Goal: Information Seeking & Learning: Learn about a topic

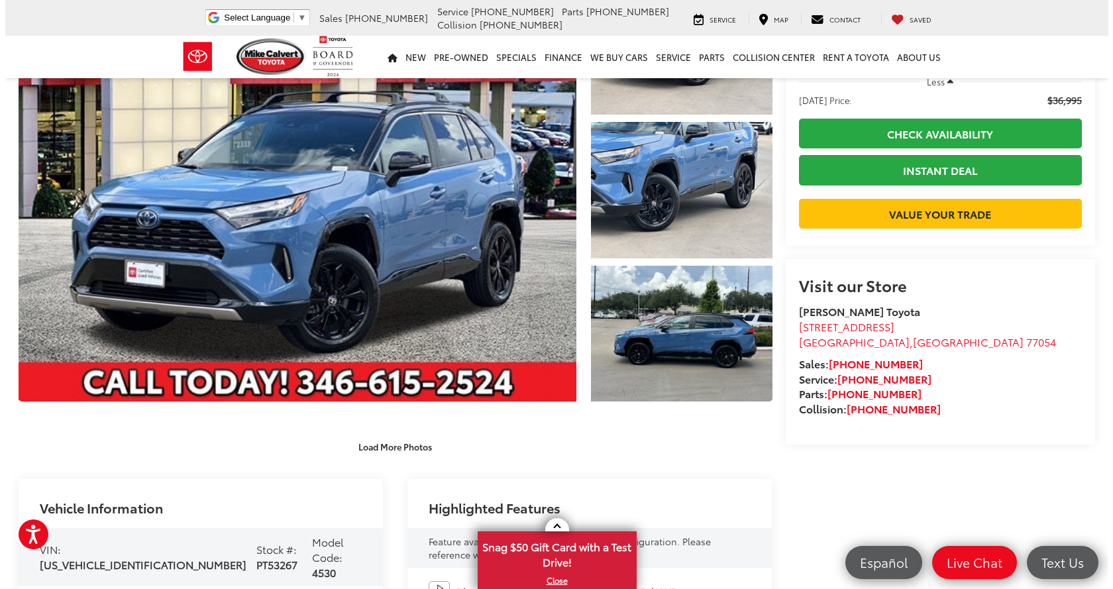
scroll to position [133, 0]
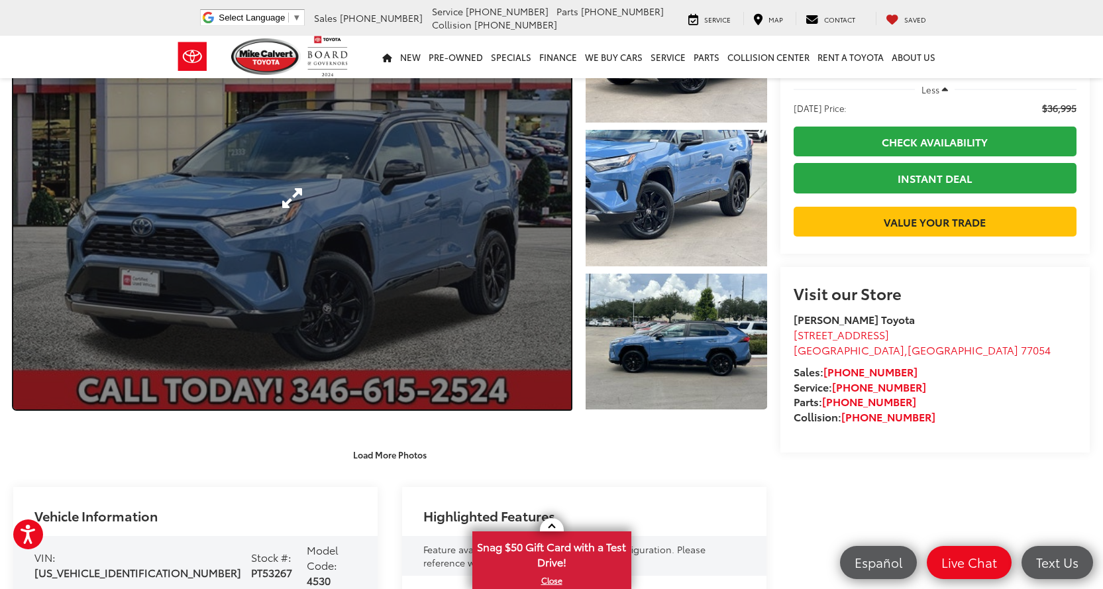
click at [381, 225] on link "Expand Photo 0" at bounding box center [292, 198] width 558 height 423
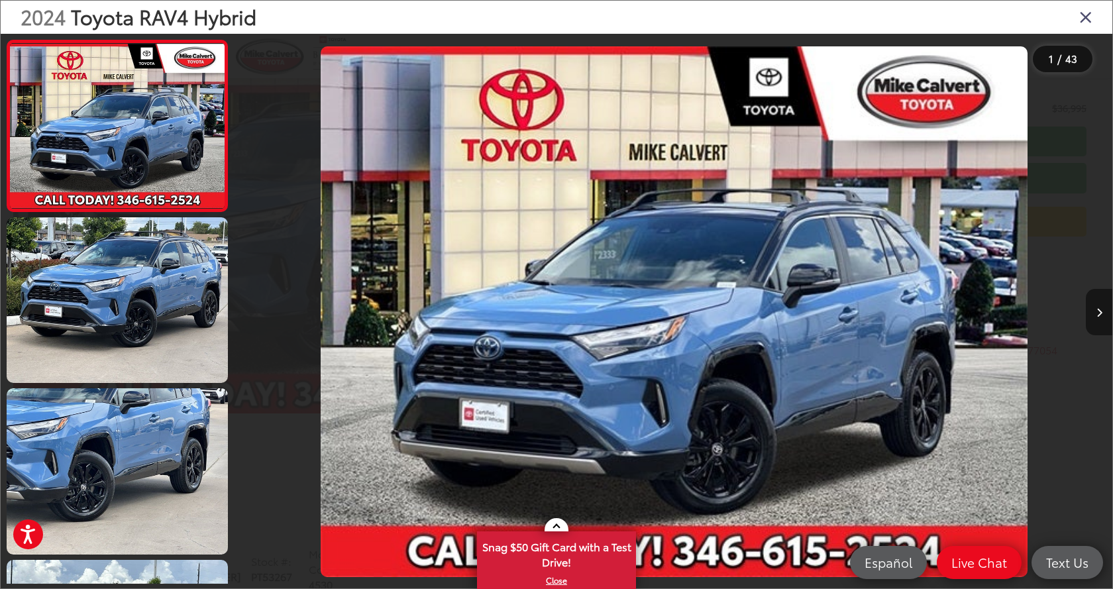
click at [1095, 314] on button "Next image" at bounding box center [1099, 312] width 27 height 46
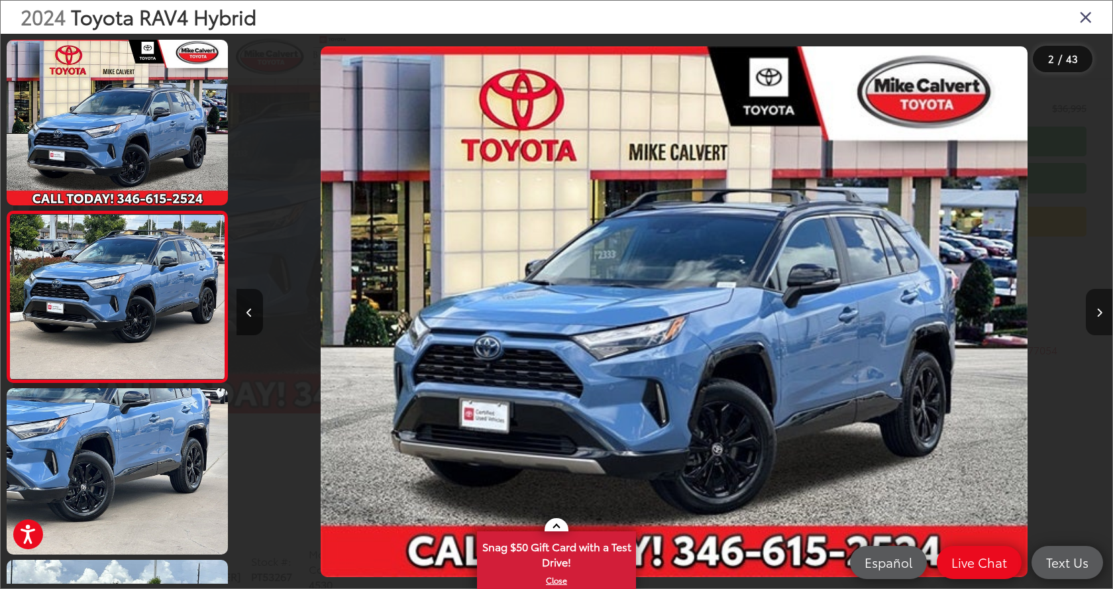
scroll to position [24, 0]
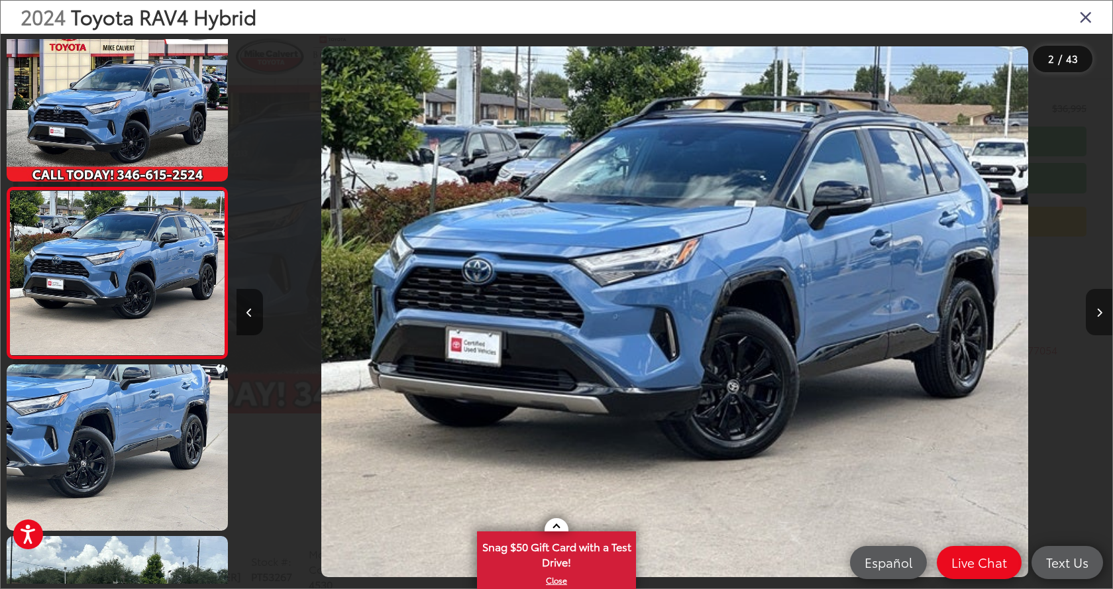
click at [1095, 314] on button "Next image" at bounding box center [1099, 312] width 27 height 46
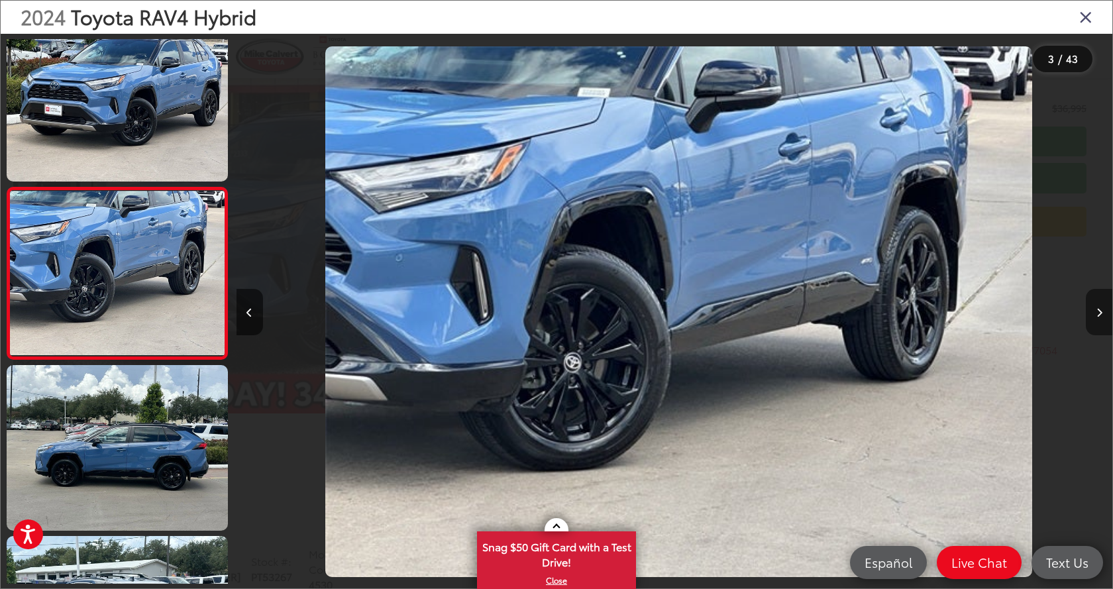
scroll to position [0, 1752]
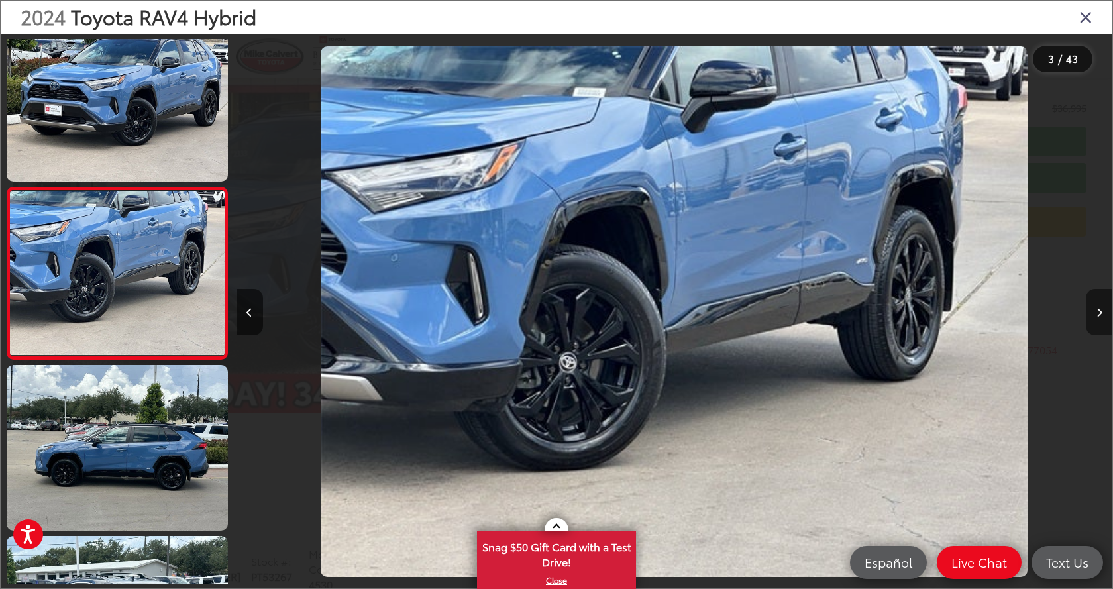
click at [1095, 314] on button "Next image" at bounding box center [1099, 312] width 27 height 46
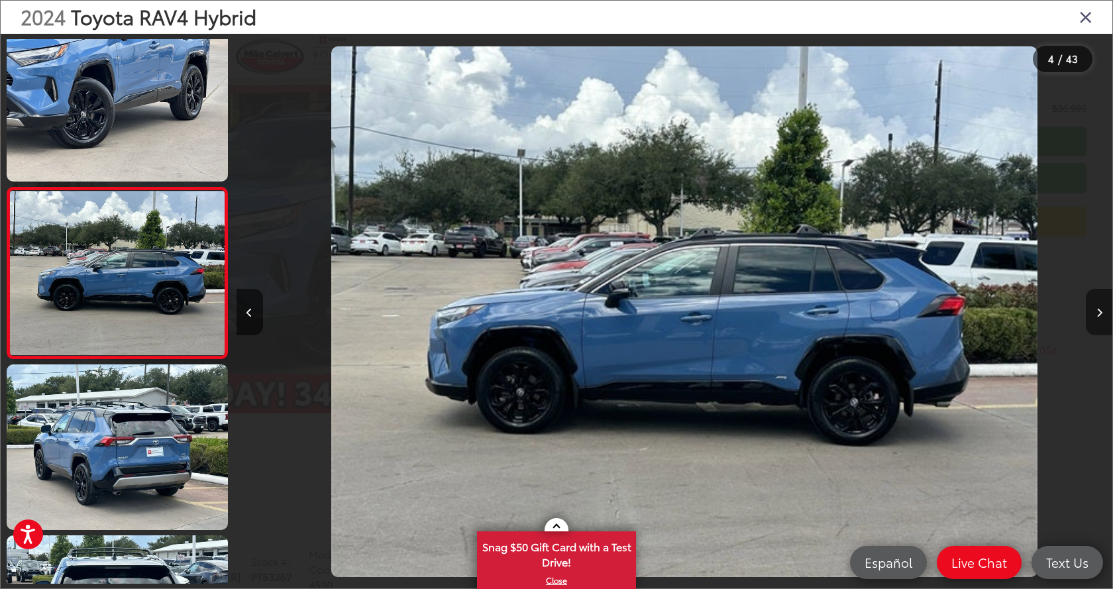
scroll to position [0, 2628]
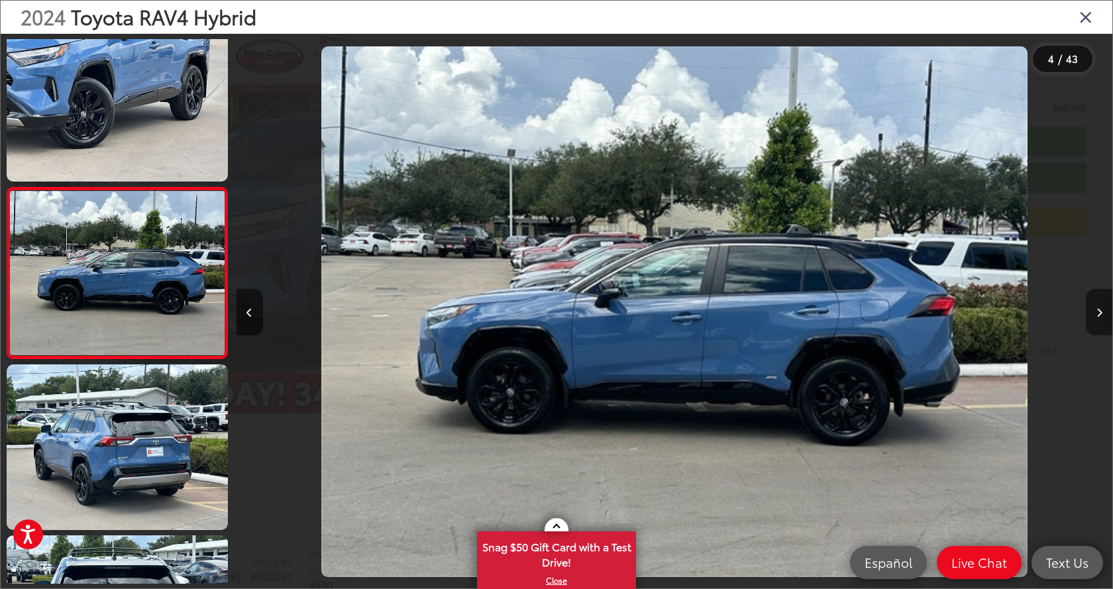
click at [1095, 314] on button "Next image" at bounding box center [1099, 312] width 27 height 46
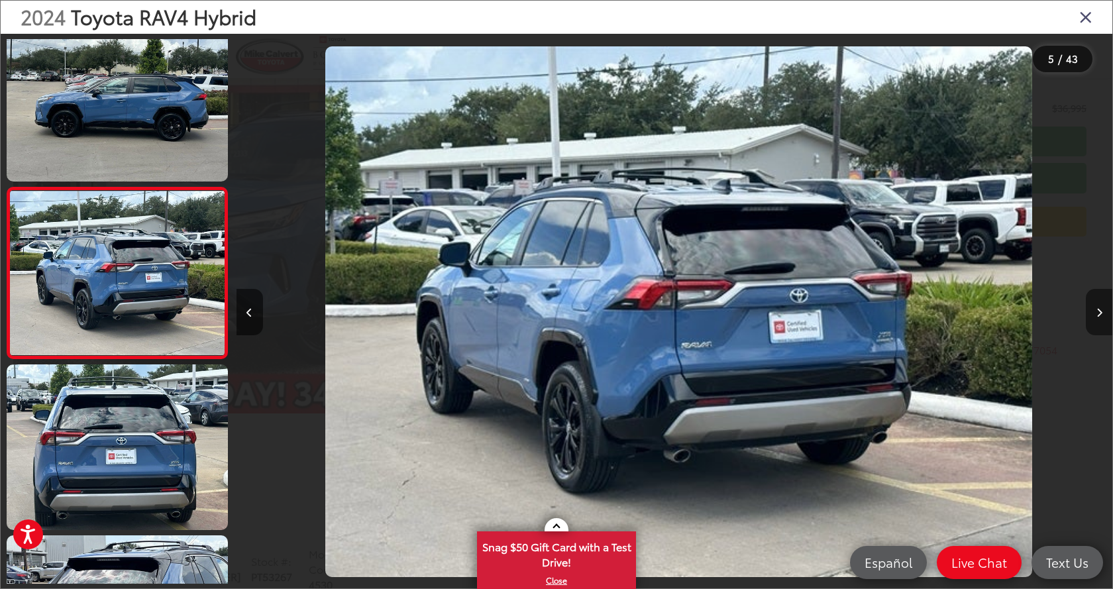
scroll to position [0, 3505]
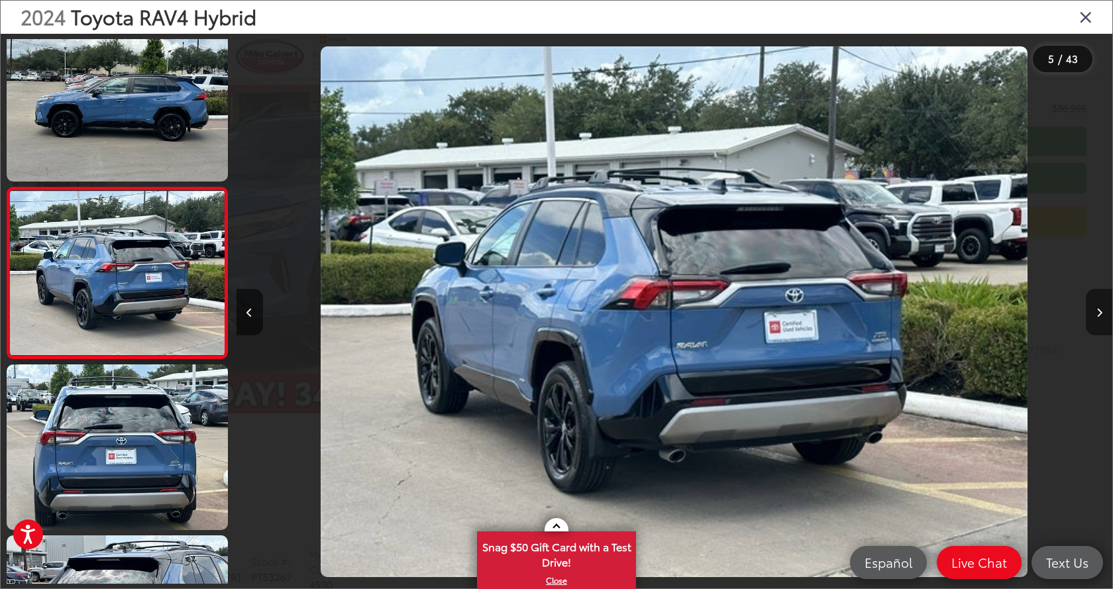
click at [1095, 314] on button "Next image" at bounding box center [1099, 312] width 27 height 46
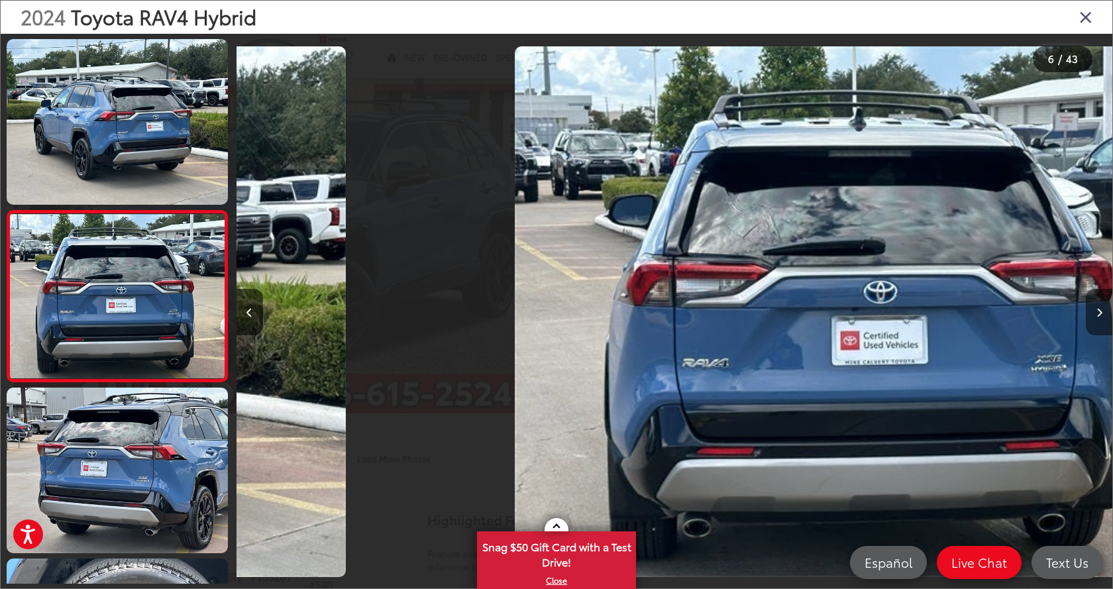
scroll to position [708, 0]
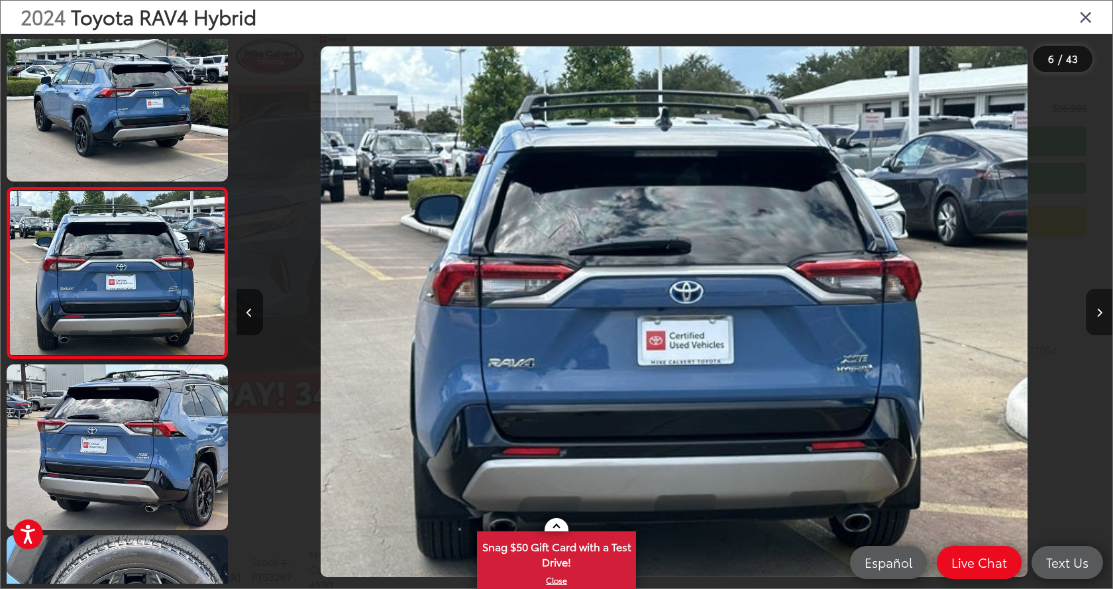
click at [1095, 314] on button "Next image" at bounding box center [1099, 312] width 27 height 46
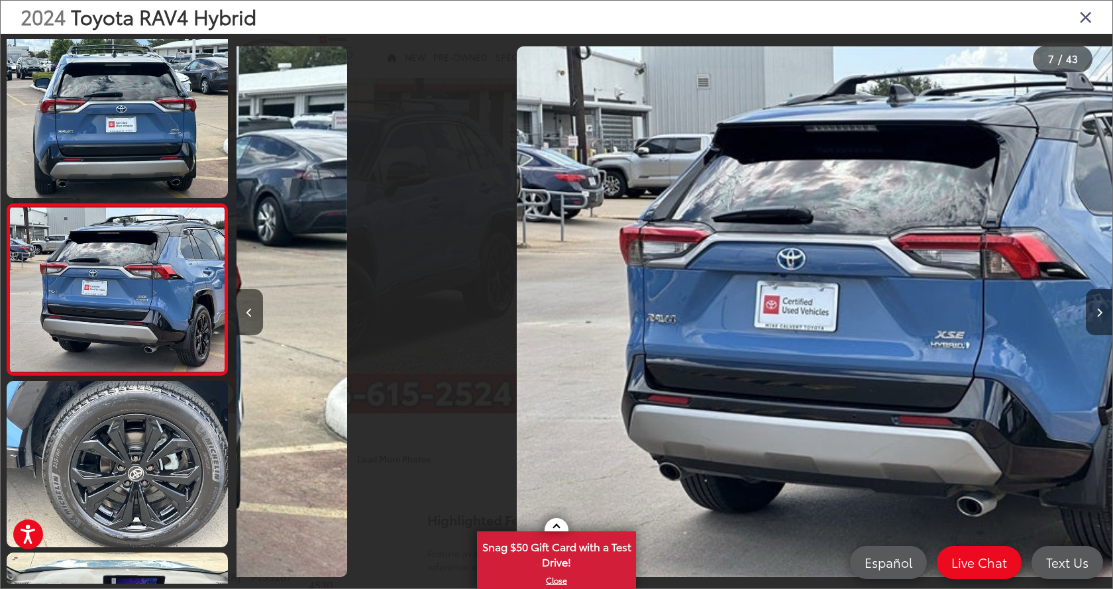
scroll to position [879, 0]
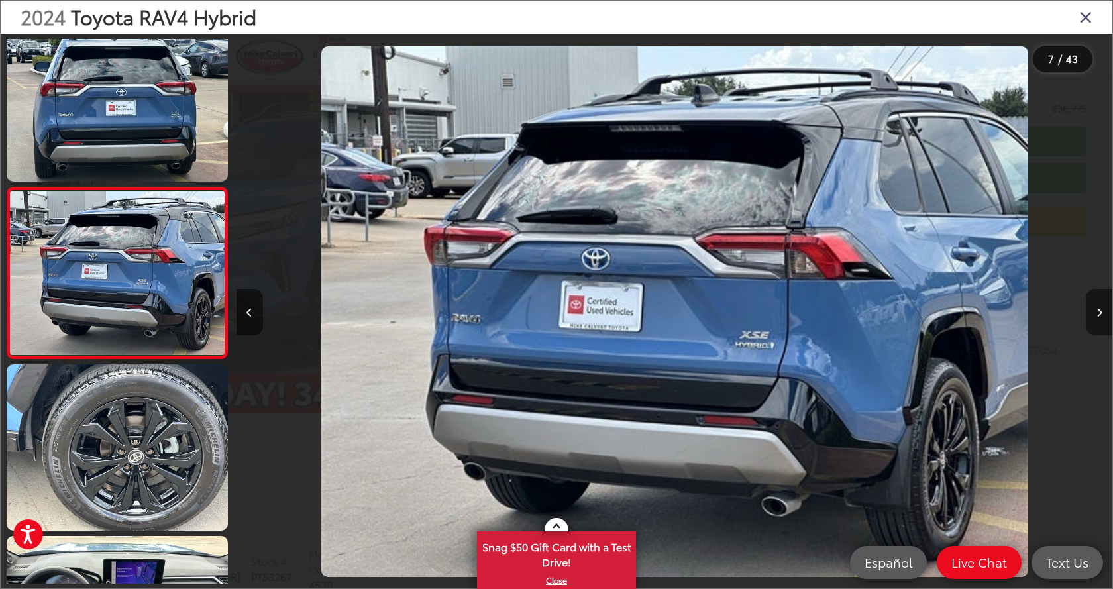
click at [1095, 314] on button "Next image" at bounding box center [1099, 312] width 27 height 46
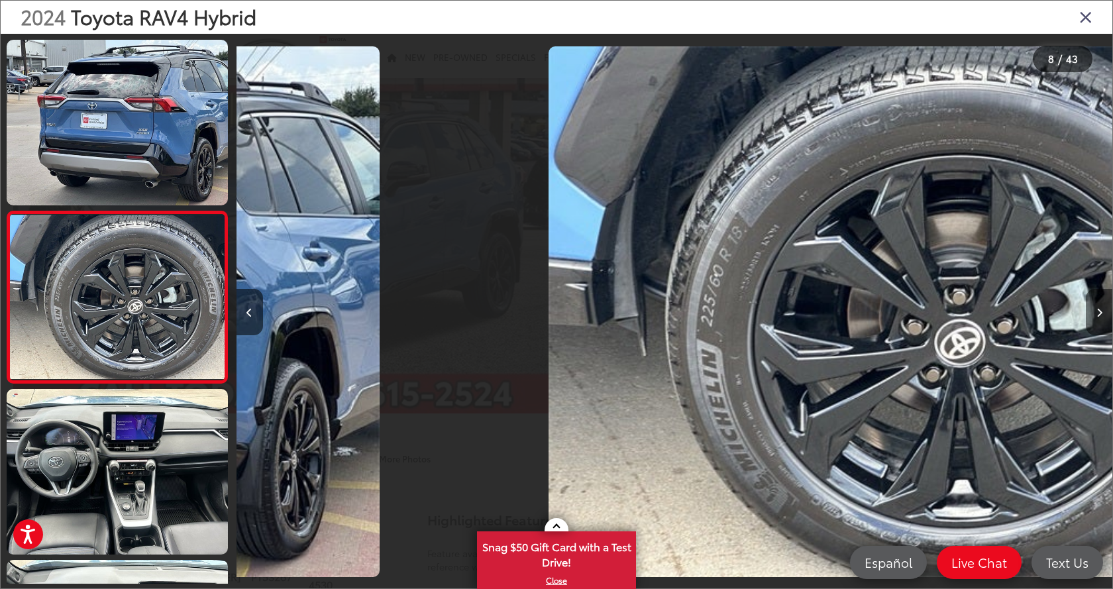
scroll to position [1050, 0]
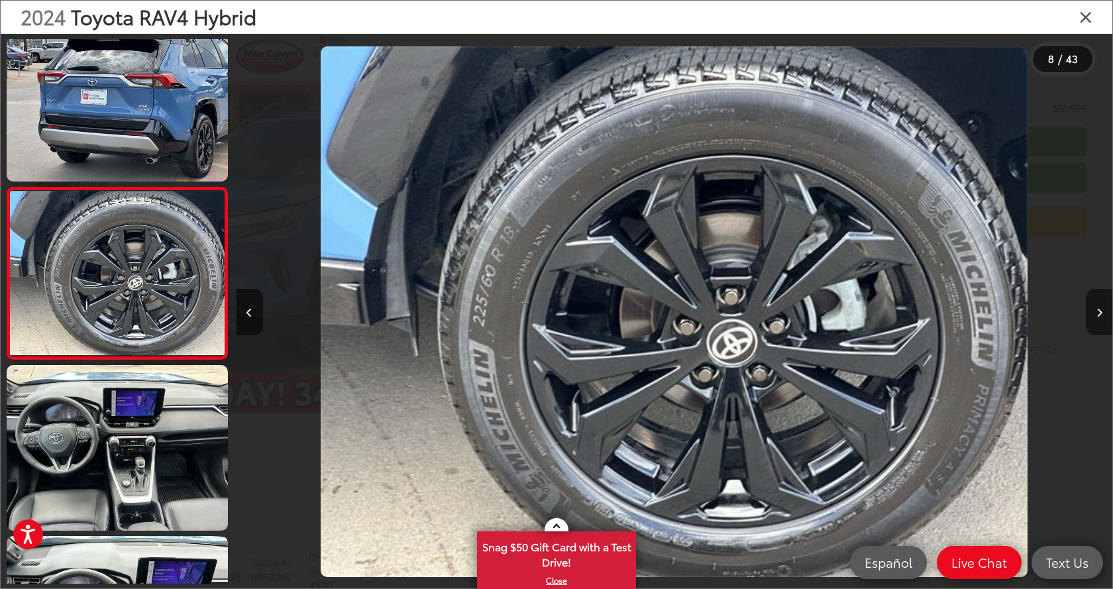
click at [1095, 314] on button "Next image" at bounding box center [1099, 312] width 27 height 46
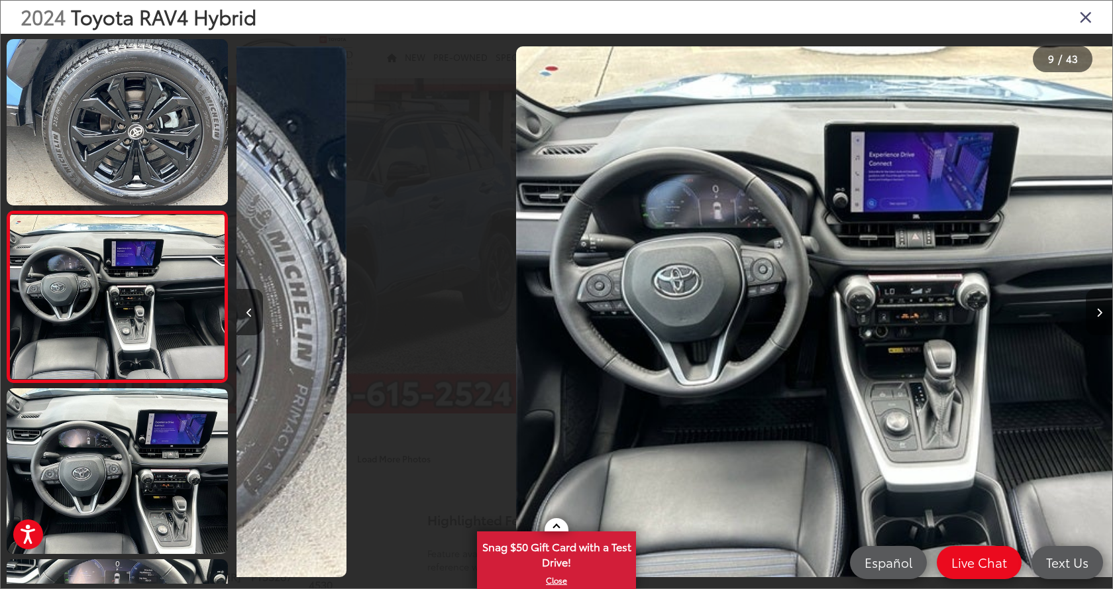
scroll to position [0, 7009]
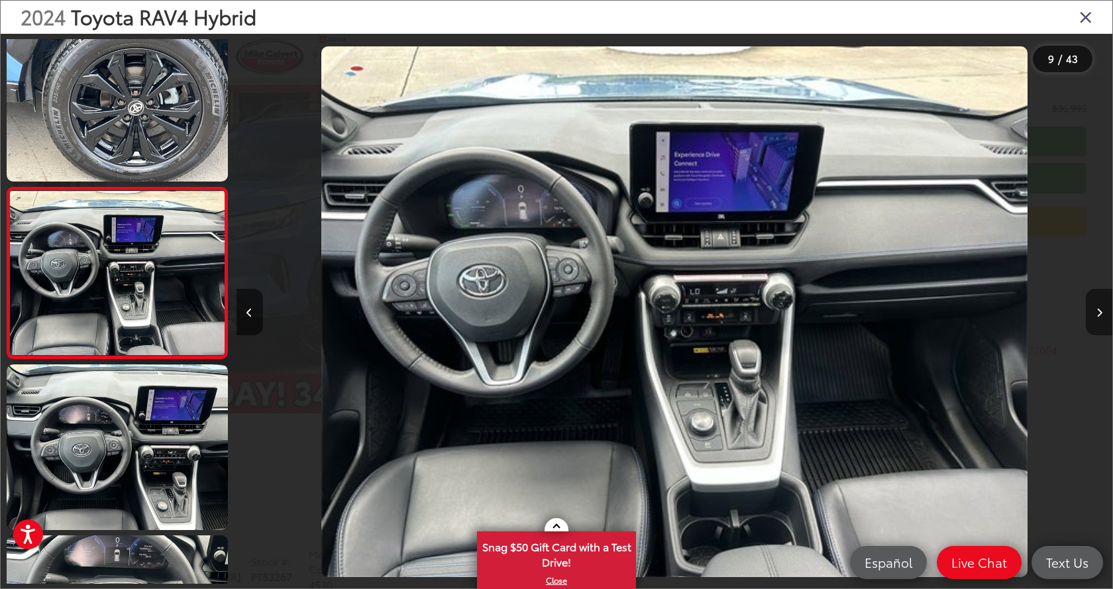
click at [1095, 314] on button "Next image" at bounding box center [1099, 312] width 27 height 46
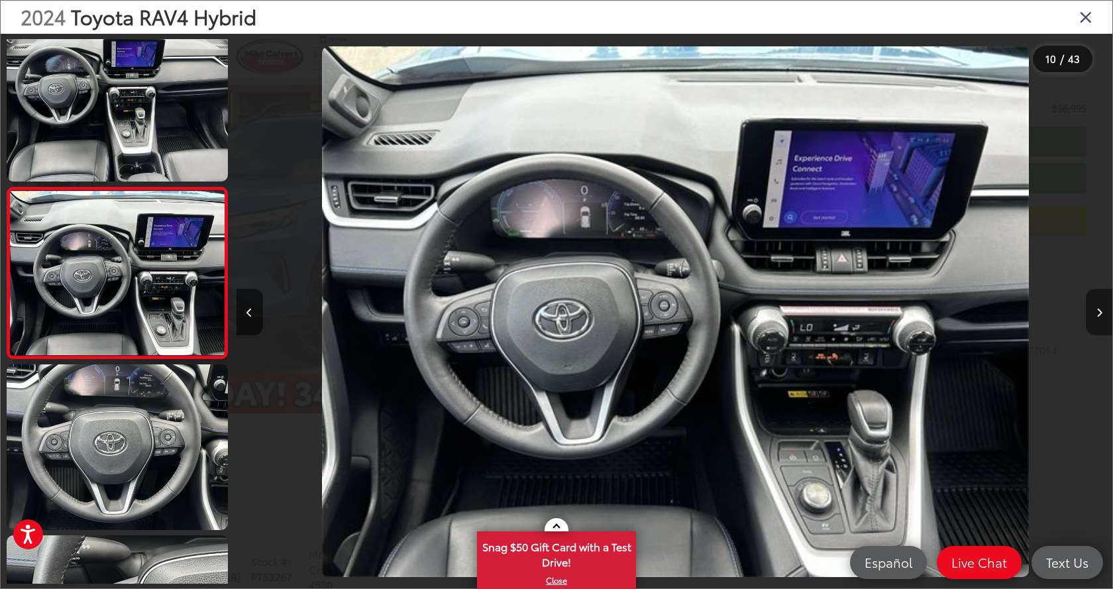
scroll to position [0, 7885]
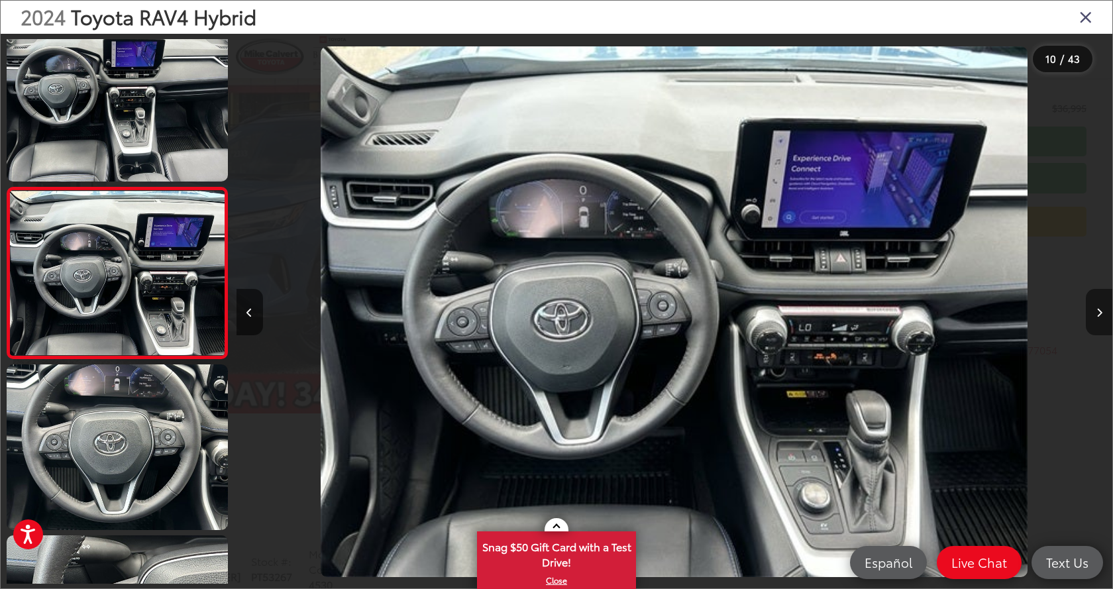
click at [1095, 314] on button "Next image" at bounding box center [1099, 312] width 27 height 46
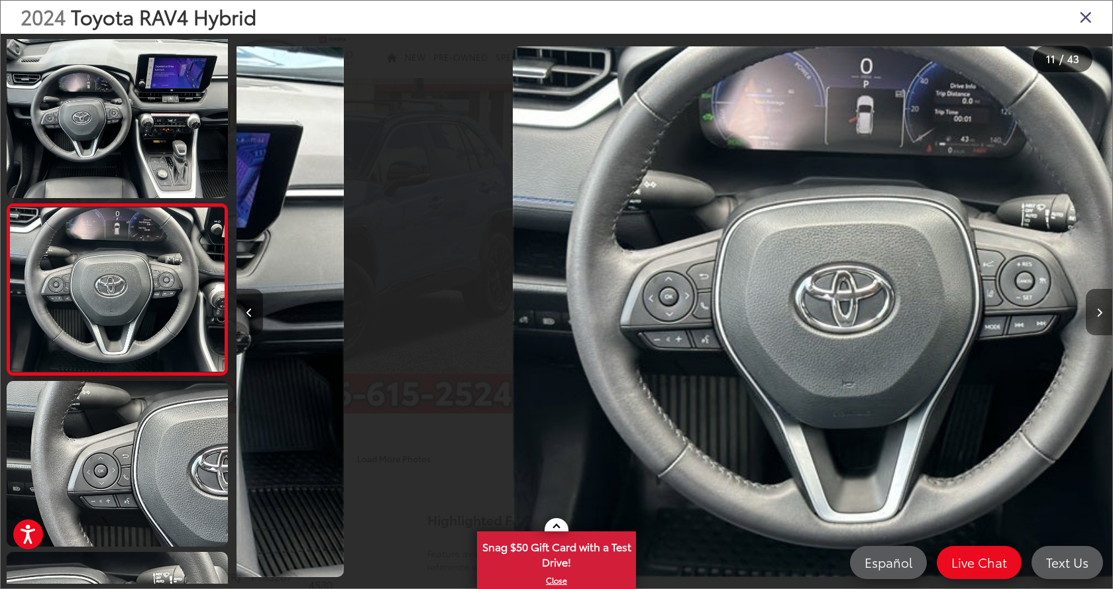
scroll to position [1564, 0]
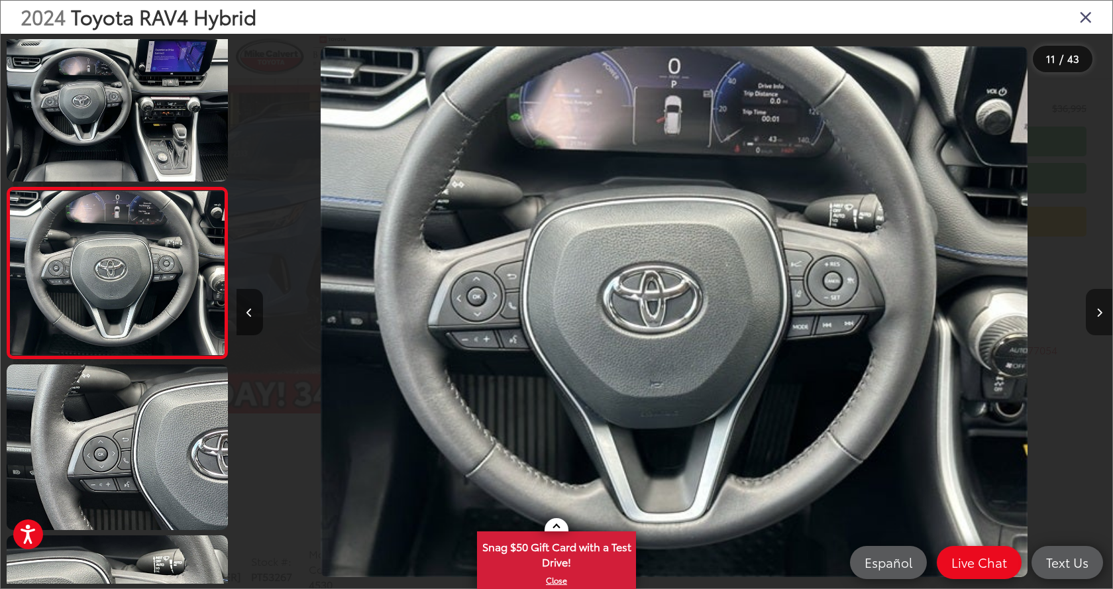
click at [1095, 314] on button "Next image" at bounding box center [1099, 312] width 27 height 46
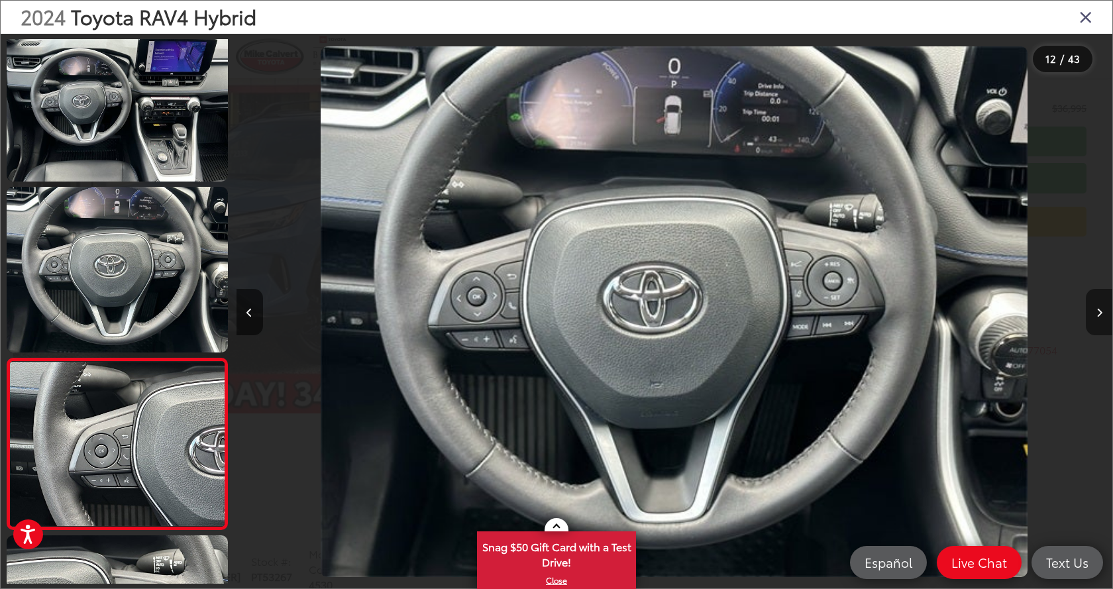
scroll to position [0, 0]
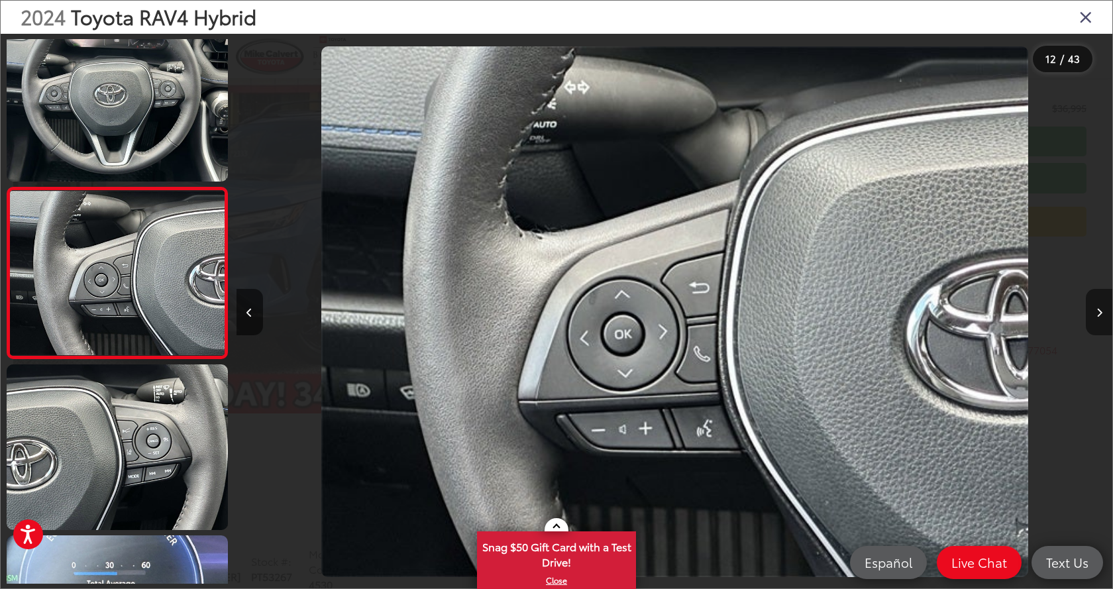
click at [1095, 314] on button "Next image" at bounding box center [1099, 312] width 27 height 46
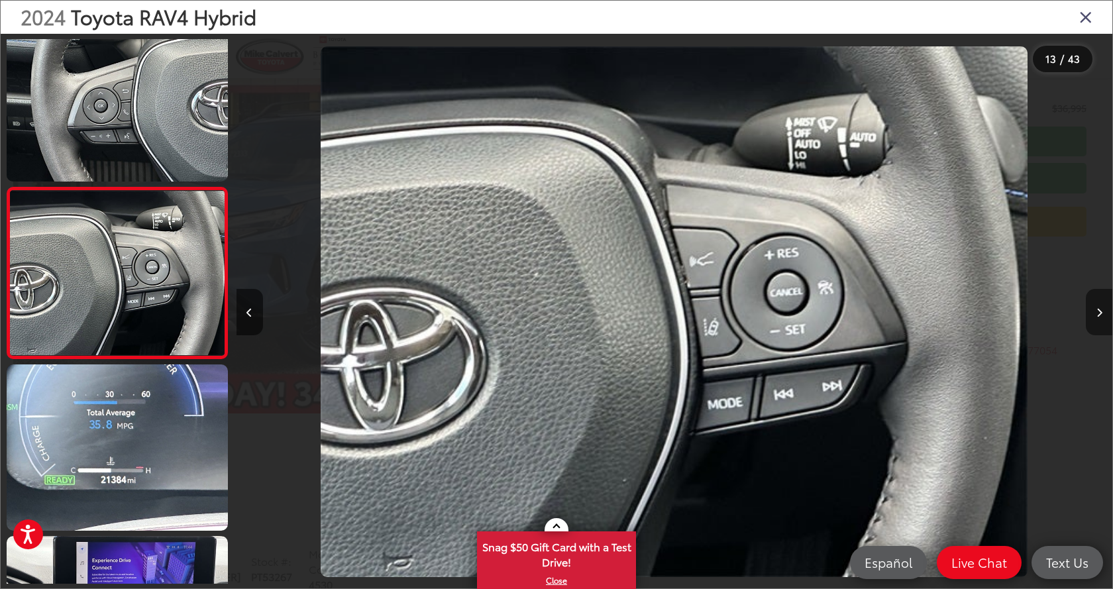
click at [1095, 314] on button "Next image" at bounding box center [1099, 312] width 27 height 46
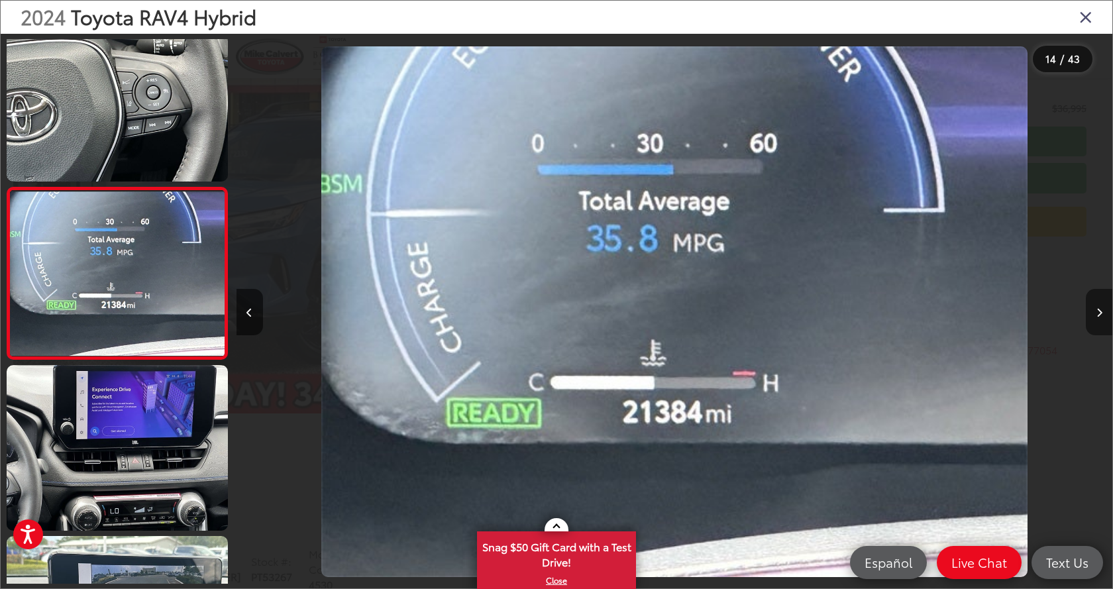
click at [1095, 314] on button "Next image" at bounding box center [1099, 312] width 27 height 46
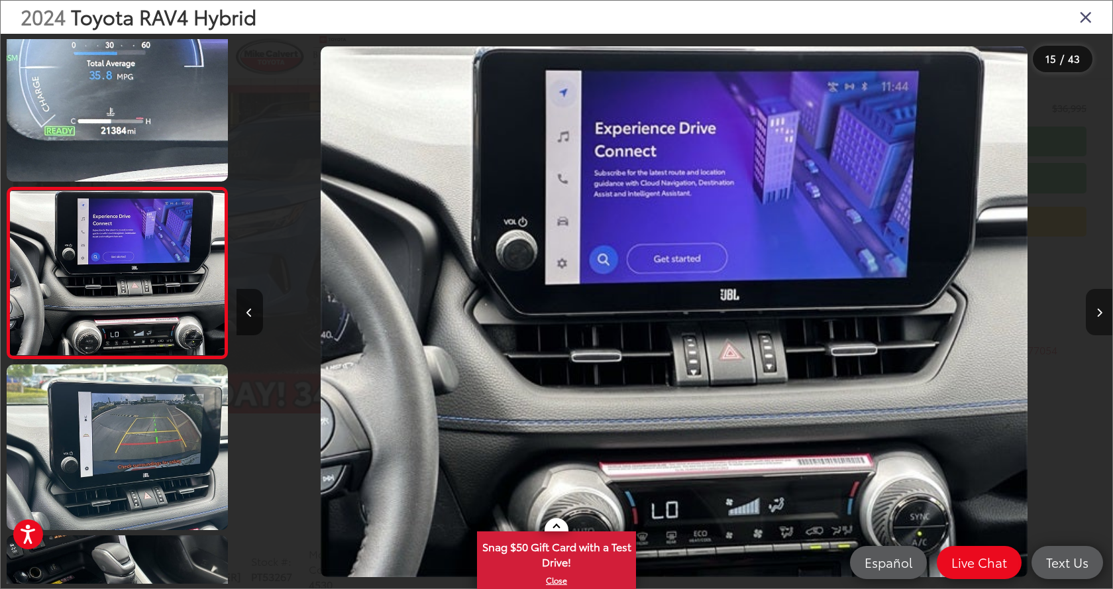
click at [1095, 314] on button "Next image" at bounding box center [1099, 312] width 27 height 46
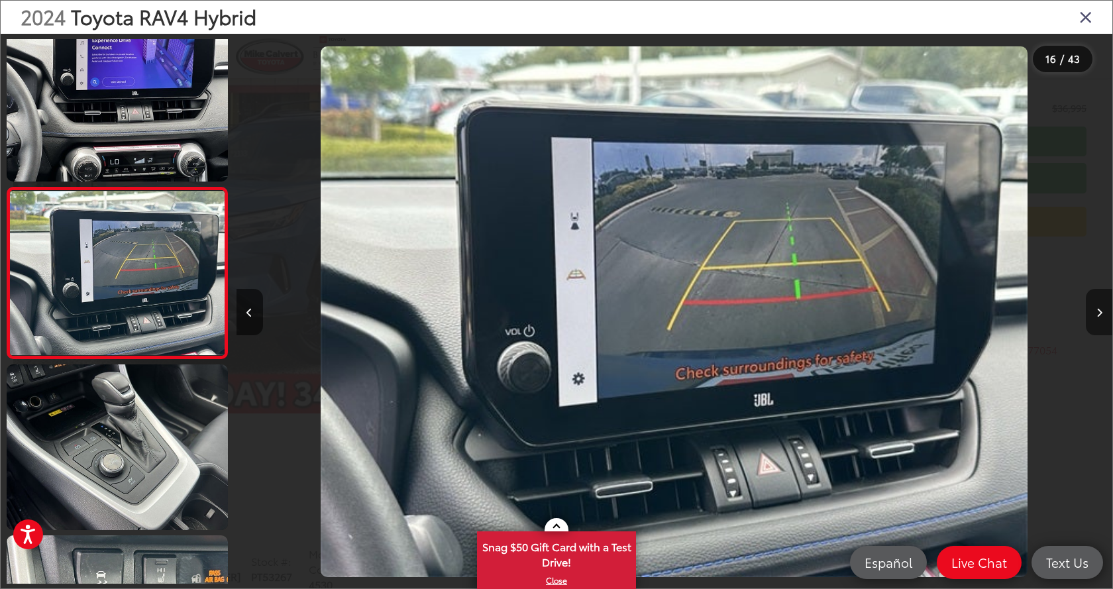
click at [1095, 314] on button "Next image" at bounding box center [1099, 312] width 27 height 46
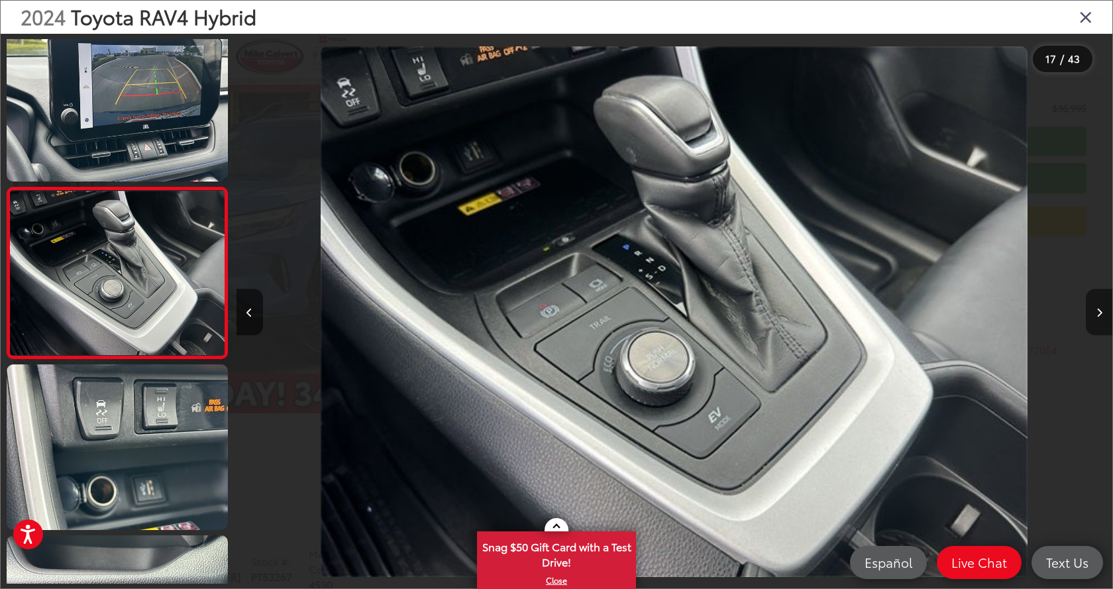
click at [1095, 314] on button "Next image" at bounding box center [1099, 312] width 27 height 46
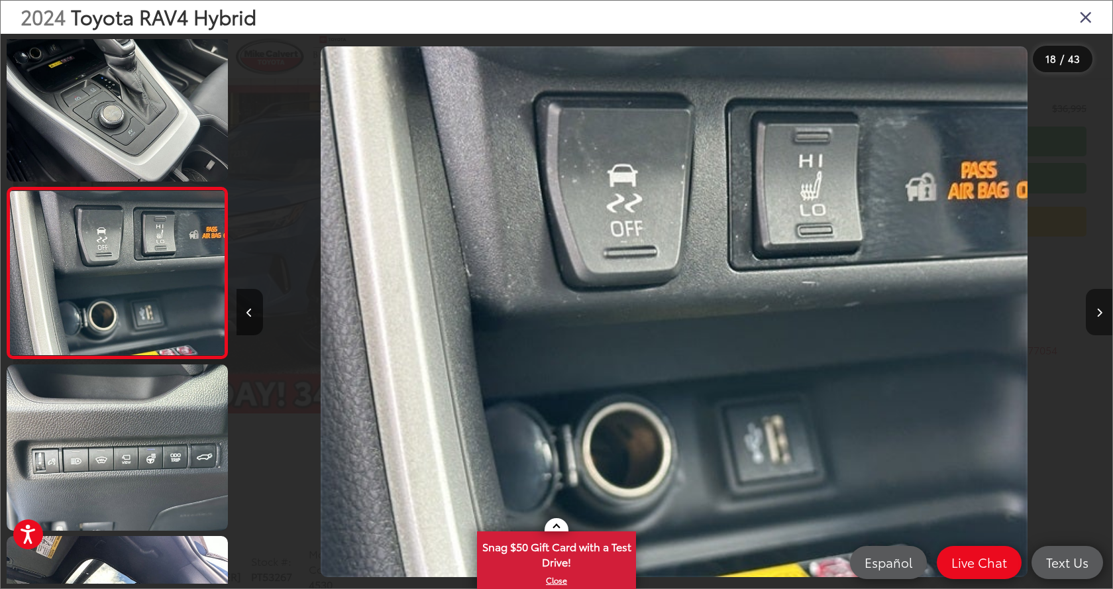
click at [1095, 314] on button "Next image" at bounding box center [1099, 312] width 27 height 46
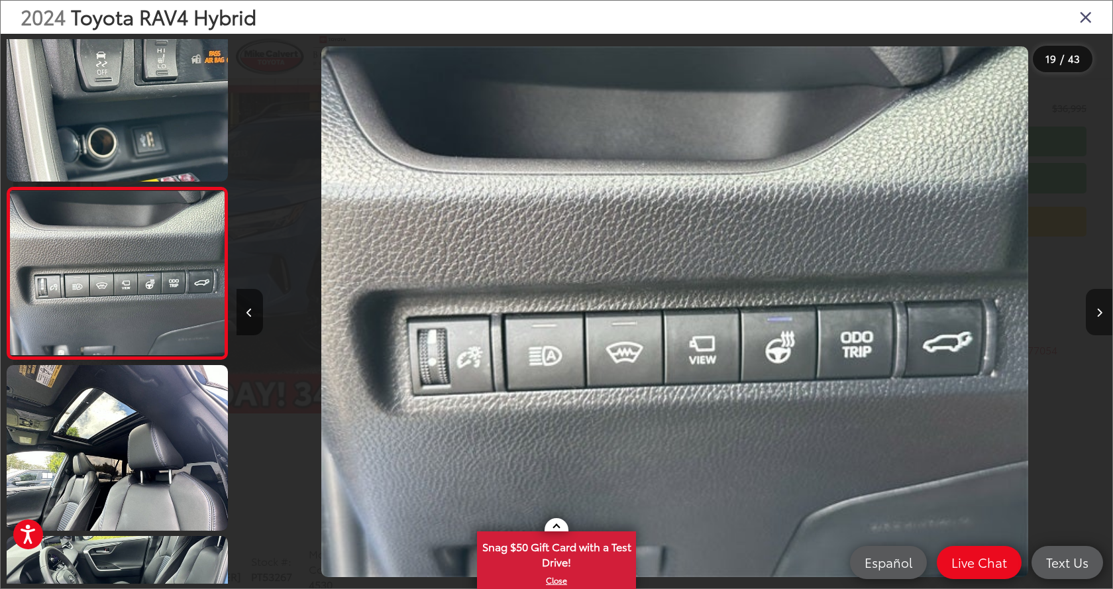
click at [1095, 314] on button "Next image" at bounding box center [1099, 312] width 27 height 46
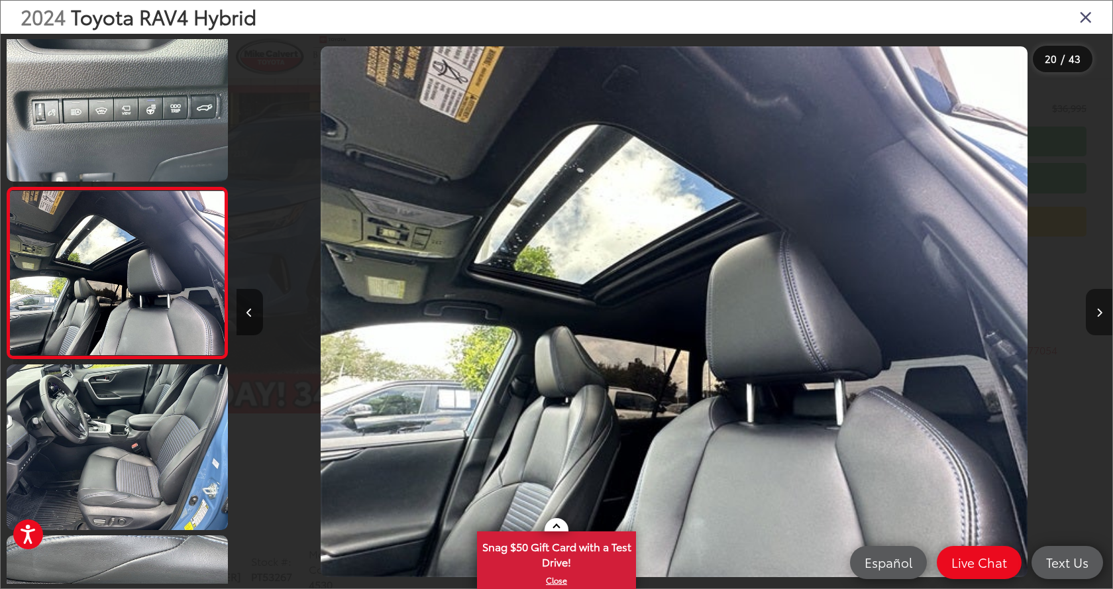
click at [1095, 314] on button "Next image" at bounding box center [1099, 312] width 27 height 46
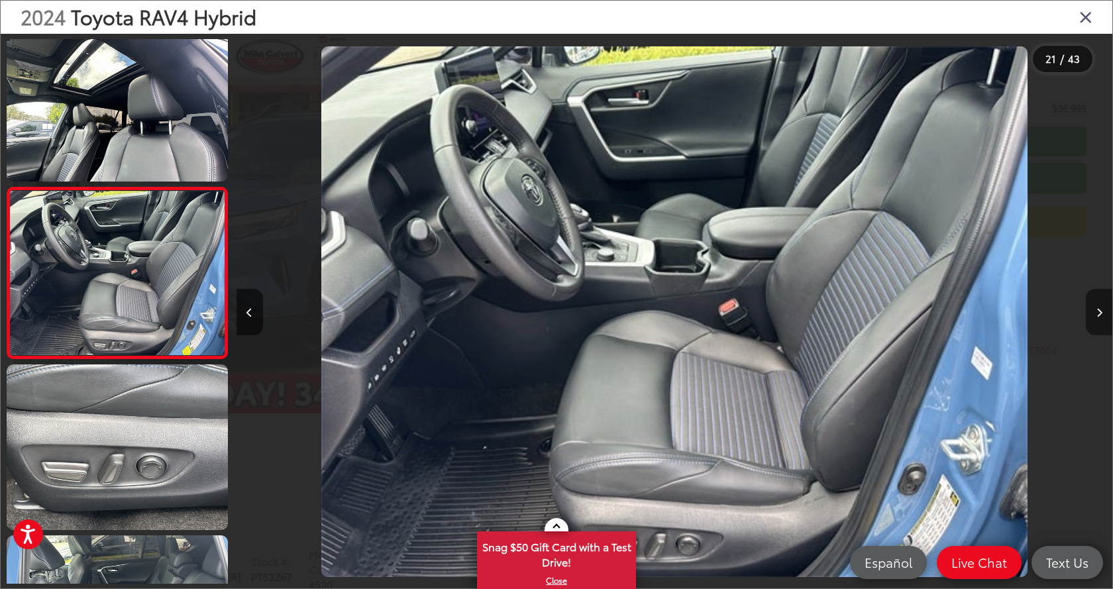
click at [1095, 314] on button "Next image" at bounding box center [1099, 312] width 27 height 46
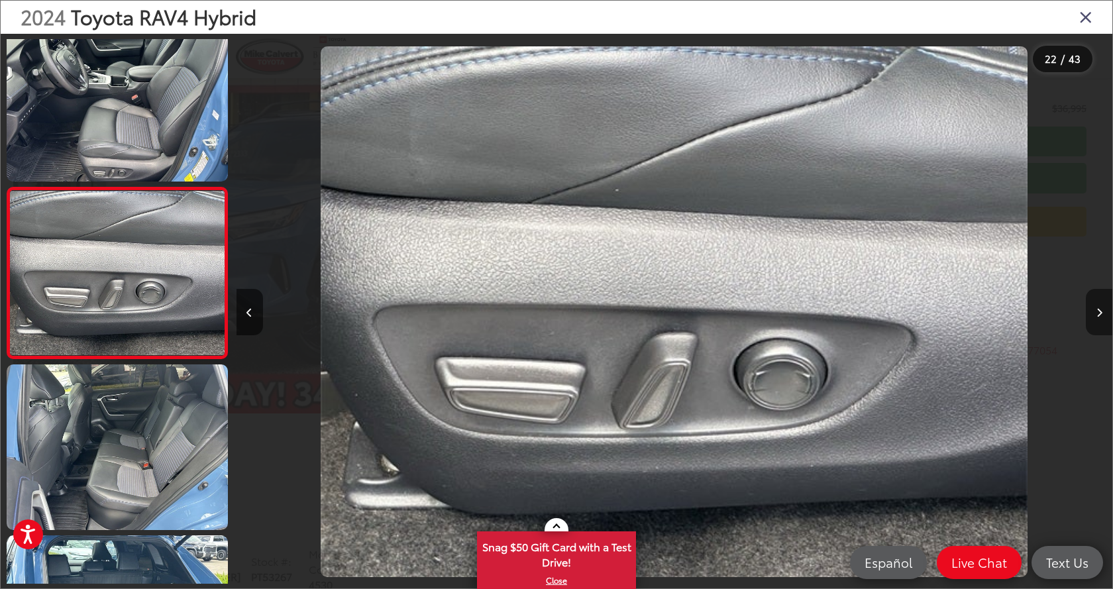
click at [1095, 314] on button "Next image" at bounding box center [1099, 312] width 27 height 46
